Goal: Check status: Check status

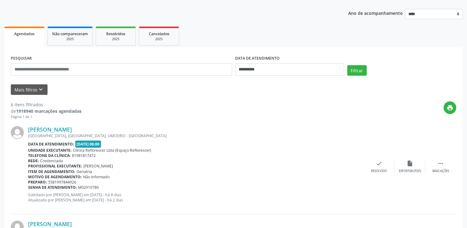
scroll to position [123, 0]
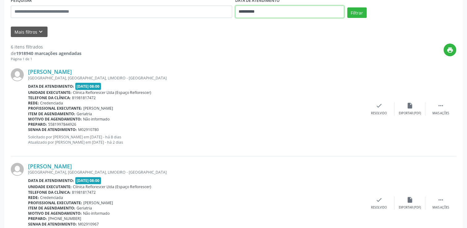
click at [249, 15] on input "**********" at bounding box center [289, 12] width 109 height 12
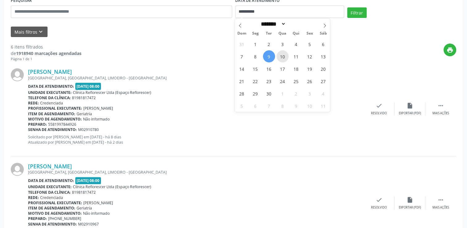
click at [283, 57] on span "10" at bounding box center [282, 56] width 12 height 12
type input "**********"
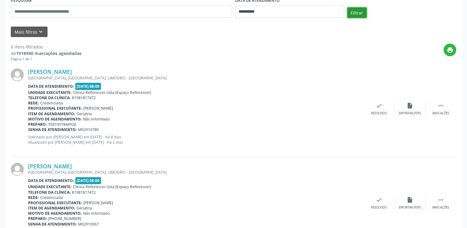
click at [358, 10] on button "Filtrar" at bounding box center [356, 12] width 19 height 10
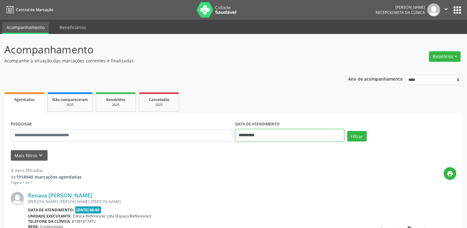
click at [280, 138] on input "**********" at bounding box center [289, 135] width 109 height 12
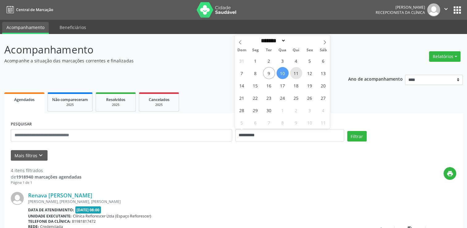
click at [295, 70] on span "11" at bounding box center [296, 73] width 12 height 12
type input "**********"
click at [295, 70] on span "11" at bounding box center [296, 73] width 12 height 12
select select "*"
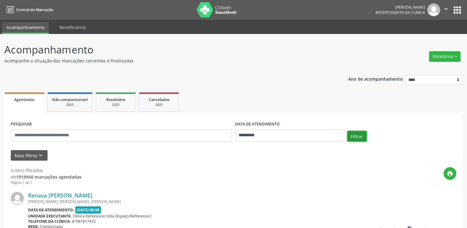
click at [358, 137] on button "Filtrar" at bounding box center [356, 136] width 19 height 10
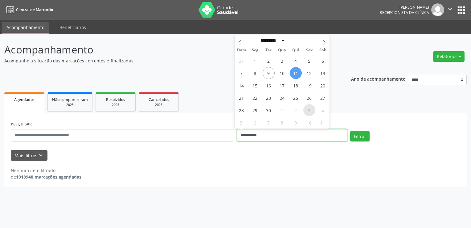
drag, startPoint x: 295, startPoint y: 138, endPoint x: 305, endPoint y: 106, distance: 33.9
click at [295, 137] on input "**********" at bounding box center [292, 135] width 110 height 12
click at [310, 69] on span "12" at bounding box center [310, 73] width 12 height 12
type input "**********"
drag, startPoint x: 310, startPoint y: 69, endPoint x: 354, endPoint y: 122, distance: 68.5
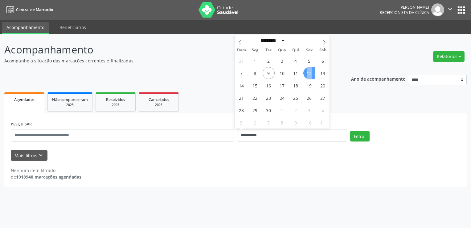
click at [310, 69] on span "12" at bounding box center [310, 73] width 12 height 12
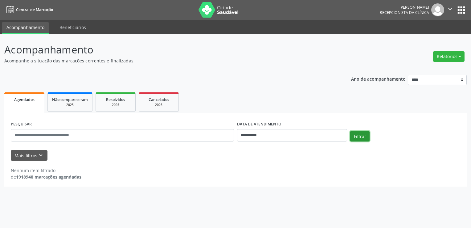
click at [366, 139] on button "Filtrar" at bounding box center [360, 136] width 19 height 10
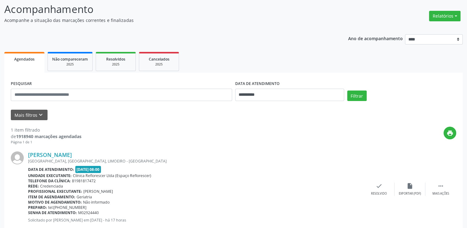
scroll to position [26, 0]
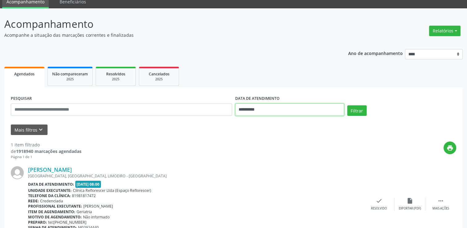
click at [255, 109] on input "**********" at bounding box center [289, 109] width 109 height 12
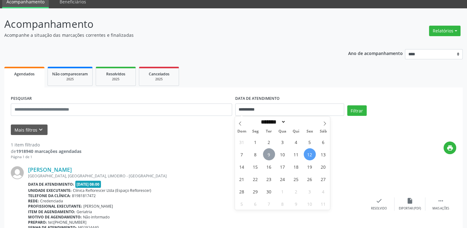
click at [270, 154] on span "9" at bounding box center [269, 154] width 12 height 12
type input "**********"
click at [270, 154] on span "9" at bounding box center [269, 154] width 12 height 12
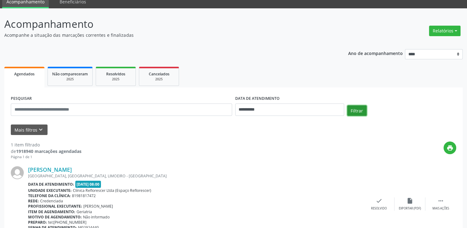
click at [359, 109] on button "Filtrar" at bounding box center [356, 110] width 19 height 10
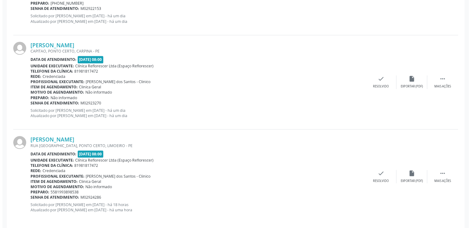
scroll to position [533, 0]
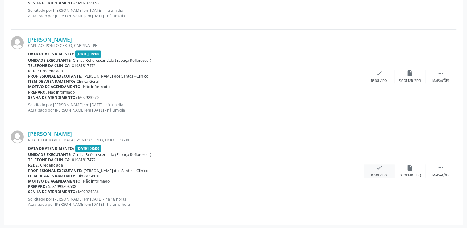
click at [377, 175] on div "Resolvido" at bounding box center [379, 175] width 16 height 4
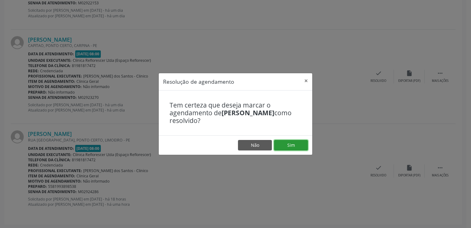
drag, startPoint x: 306, startPoint y: 144, endPoint x: 303, endPoint y: 143, distance: 3.9
click at [307, 143] on button "Sim" at bounding box center [291, 145] width 34 height 10
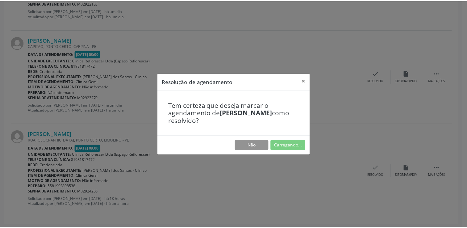
scroll to position [0, 0]
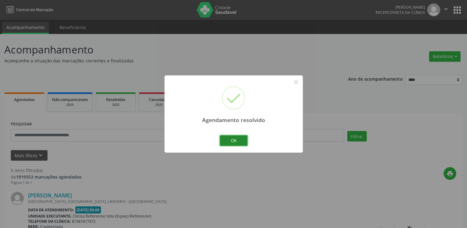
click at [231, 140] on button "Ok" at bounding box center [234, 140] width 28 height 10
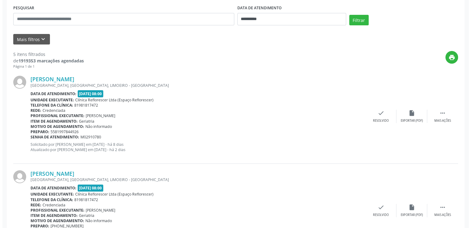
scroll to position [123, 0]
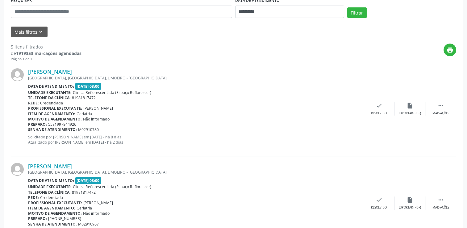
click at [385, 20] on div "Filtrar" at bounding box center [402, 14] width 112 height 15
click at [382, 107] on icon "check" at bounding box center [379, 105] width 7 height 7
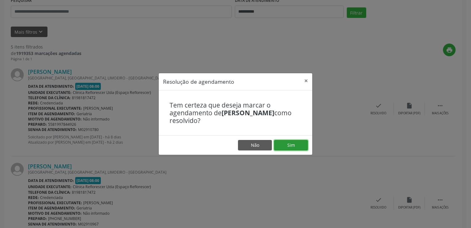
click at [301, 145] on button "Sim" at bounding box center [291, 145] width 34 height 10
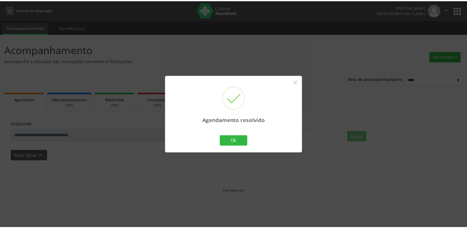
scroll to position [0, 0]
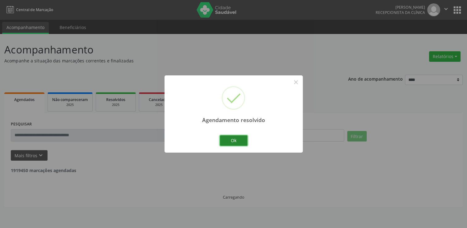
click at [239, 137] on button "Ok" at bounding box center [234, 140] width 28 height 10
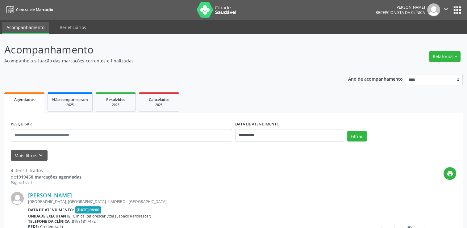
click at [252, 60] on p "Acompanhe a situação das marcações correntes e finalizadas" at bounding box center [164, 60] width 321 height 6
click at [159, 59] on p "Acompanhe a situação das marcações correntes e finalizadas" at bounding box center [164, 60] width 321 height 6
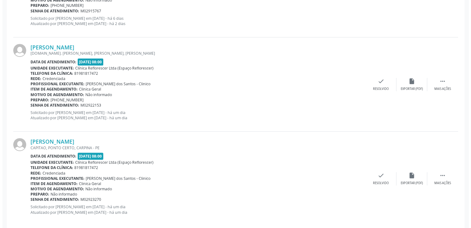
scroll to position [344, 0]
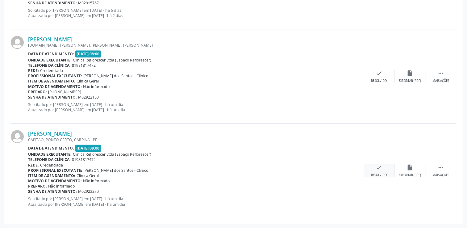
click at [378, 176] on div "Resolvido" at bounding box center [379, 175] width 16 height 4
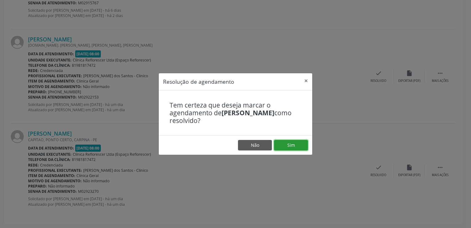
click at [293, 143] on button "Sim" at bounding box center [291, 145] width 34 height 10
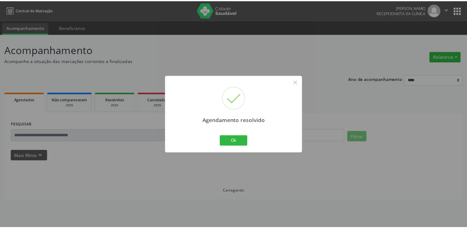
scroll to position [0, 0]
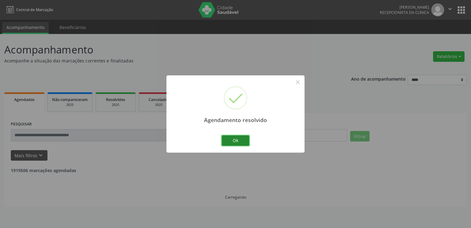
click at [243, 140] on button "Ok" at bounding box center [236, 140] width 28 height 10
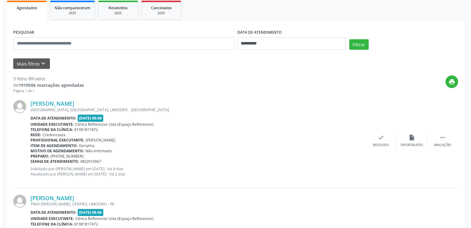
scroll to position [123, 0]
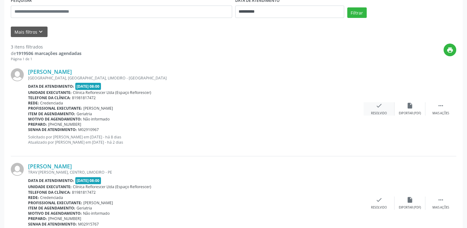
click at [376, 108] on icon "check" at bounding box center [379, 105] width 7 height 7
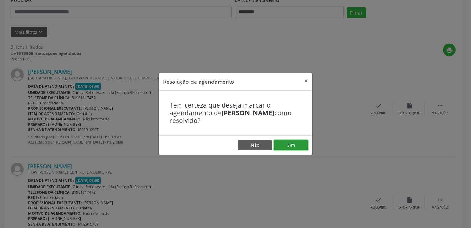
click at [292, 142] on button "Sim" at bounding box center [291, 145] width 34 height 10
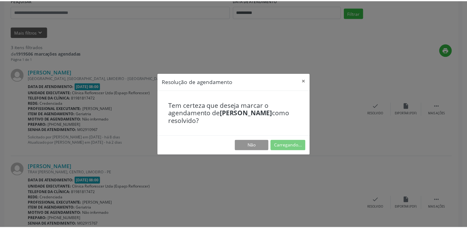
scroll to position [0, 0]
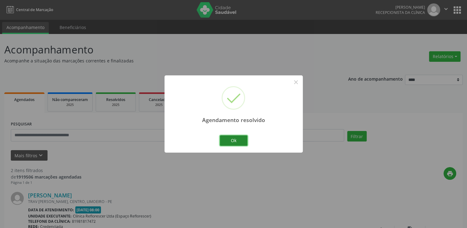
click at [231, 143] on button "Ok" at bounding box center [234, 140] width 28 height 10
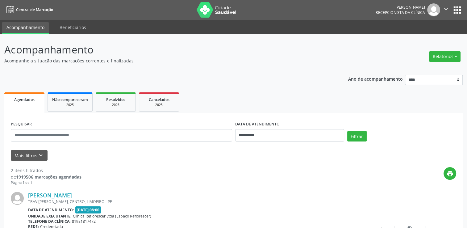
click at [239, 62] on p "Acompanhe a situação das marcações correntes e finalizadas" at bounding box center [164, 60] width 321 height 6
